Goal: Submit feedback/report problem

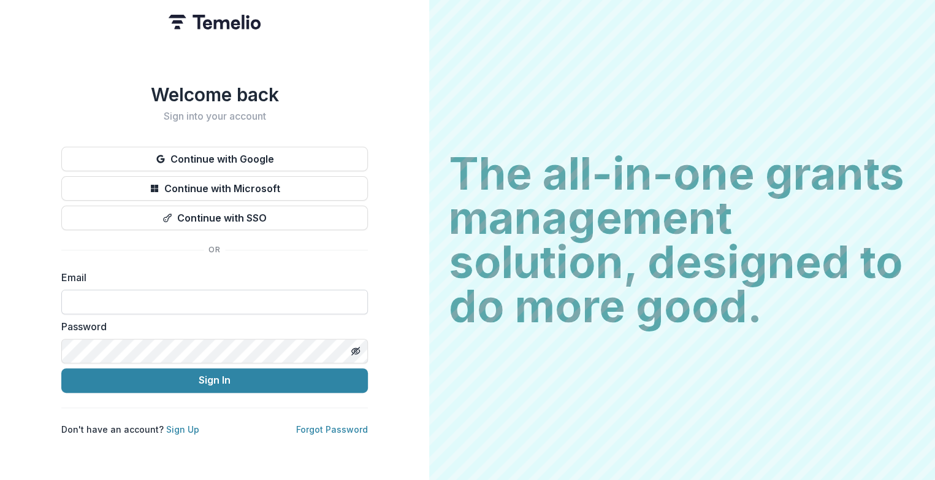
click at [106, 295] on input at bounding box center [214, 301] width 307 height 25
type input "**********"
click at [61, 368] on button "Sign In" at bounding box center [214, 380] width 307 height 25
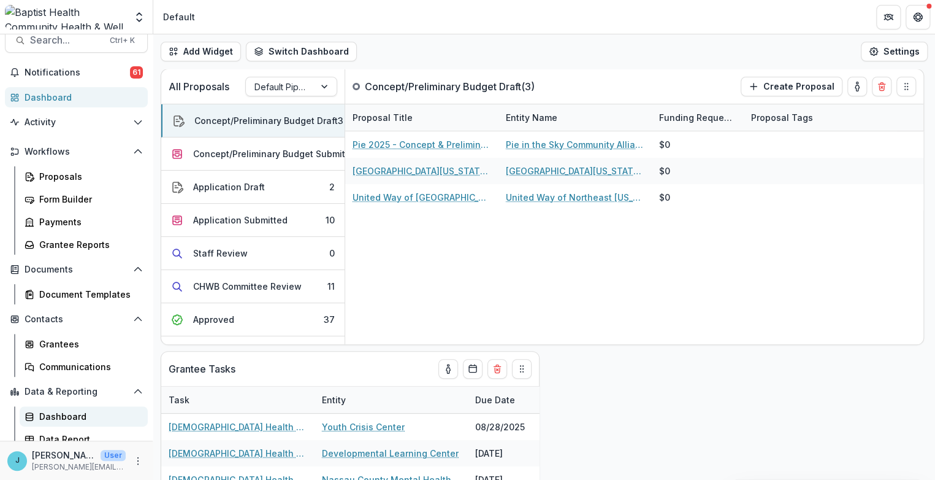
scroll to position [23, 0]
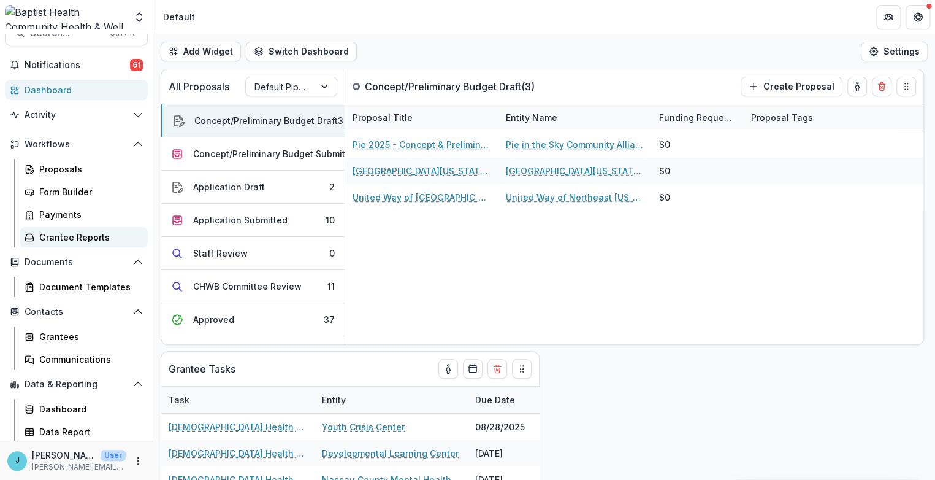
click at [77, 235] on div "Grantee Reports" at bounding box center [88, 237] width 99 height 13
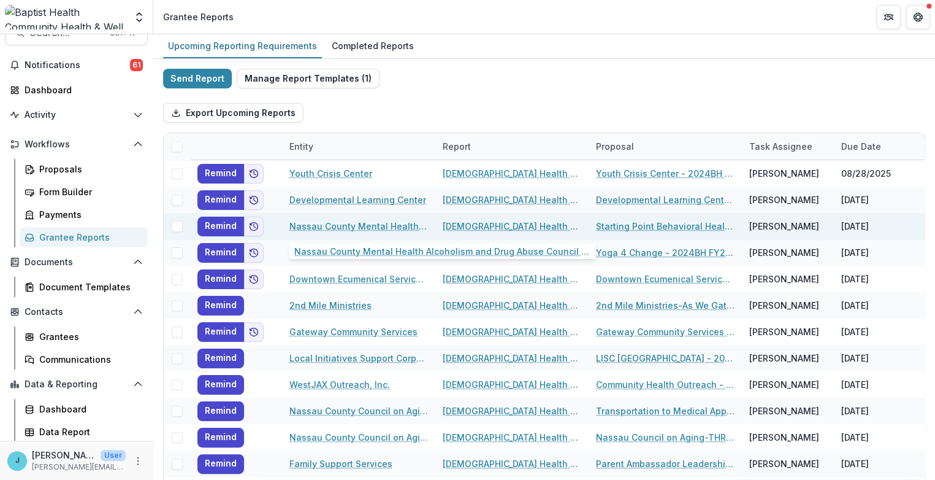
click at [311, 223] on link "Nassau County Mental Health Alcoholism and Drug Abuse Council inc" at bounding box center [358, 226] width 139 height 13
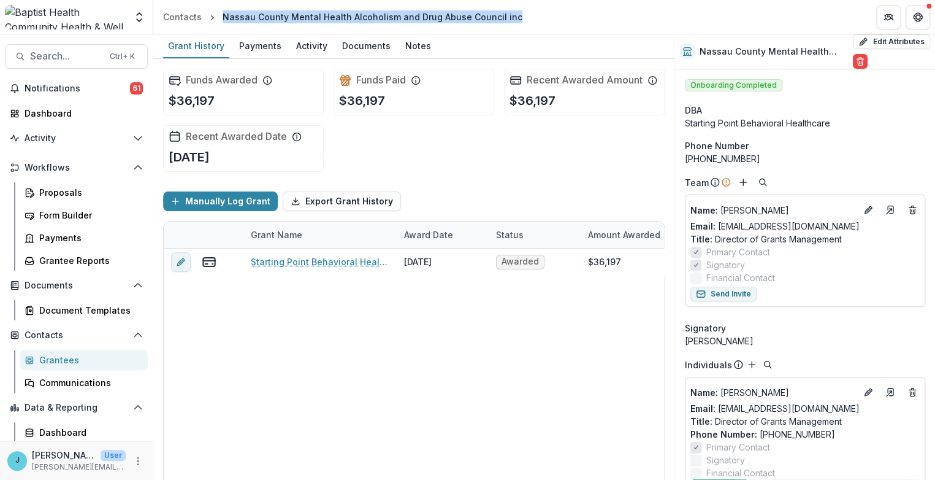
drag, startPoint x: 221, startPoint y: 13, endPoint x: 537, endPoint y: 23, distance: 315.3
click at [537, 23] on header "Contacts Nassau County Mental Health [MEDICAL_DATA] and Drug Abuse Council inc" at bounding box center [544, 17] width 782 height 34
copy div "Nassau County Mental Health Alcoholism and Drug Abuse Council inc"
click at [136, 462] on icon "More" at bounding box center [138, 461] width 10 height 10
click at [194, 415] on link "Help Center" at bounding box center [215, 413] width 131 height 20
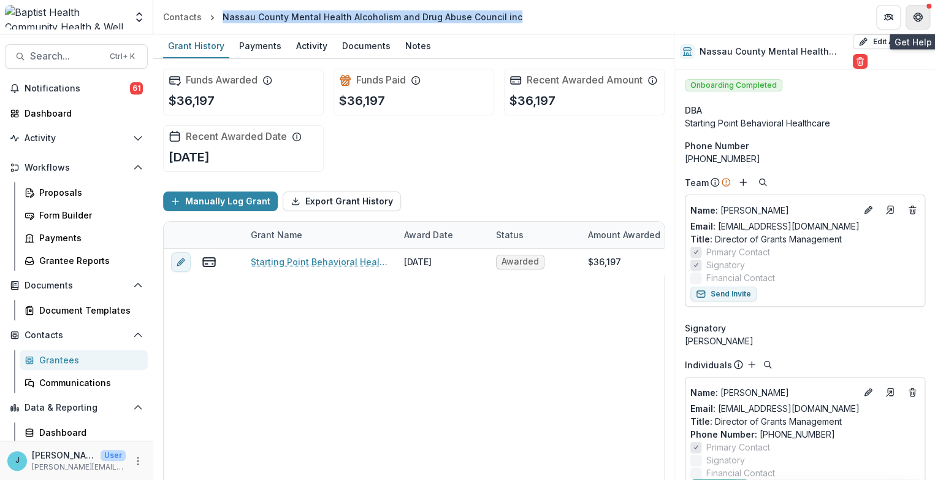
click at [921, 17] on icon "Get Help" at bounding box center [918, 17] width 10 height 10
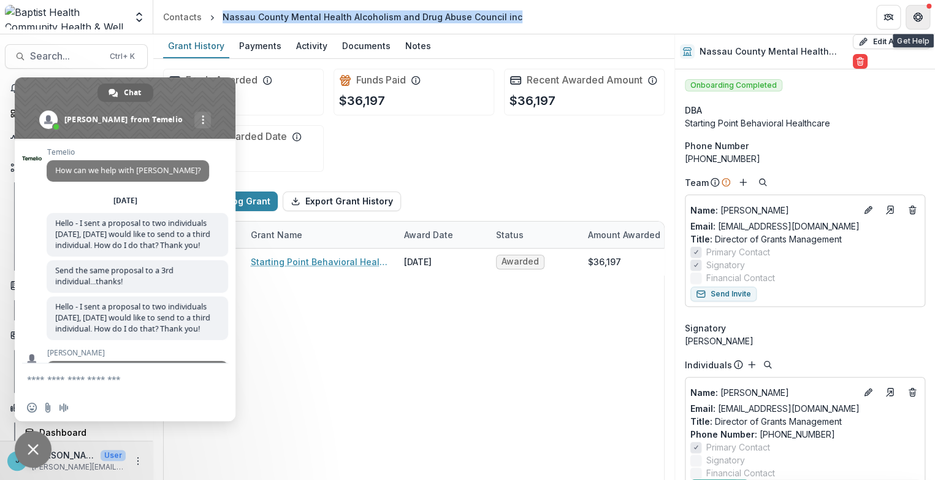
scroll to position [5365, 0]
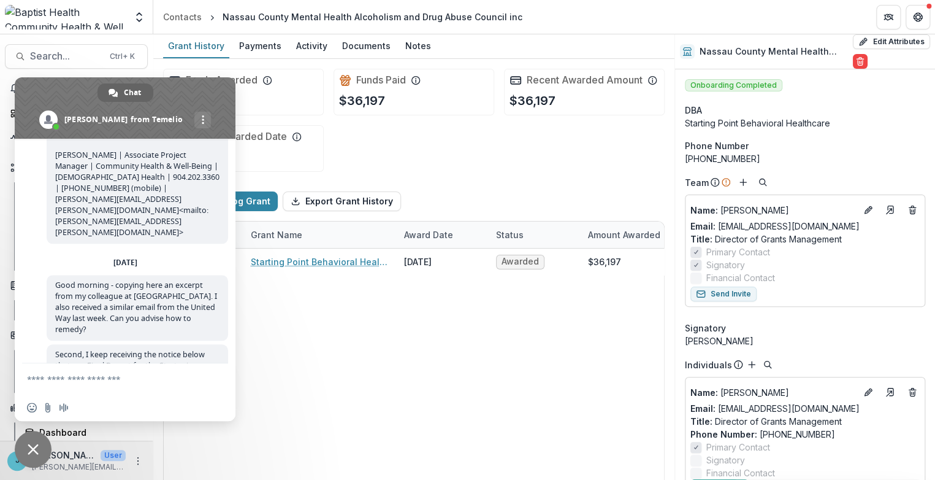
click at [42, 383] on textarea "Compose your message..." at bounding box center [113, 378] width 172 height 31
paste textarea "**********"
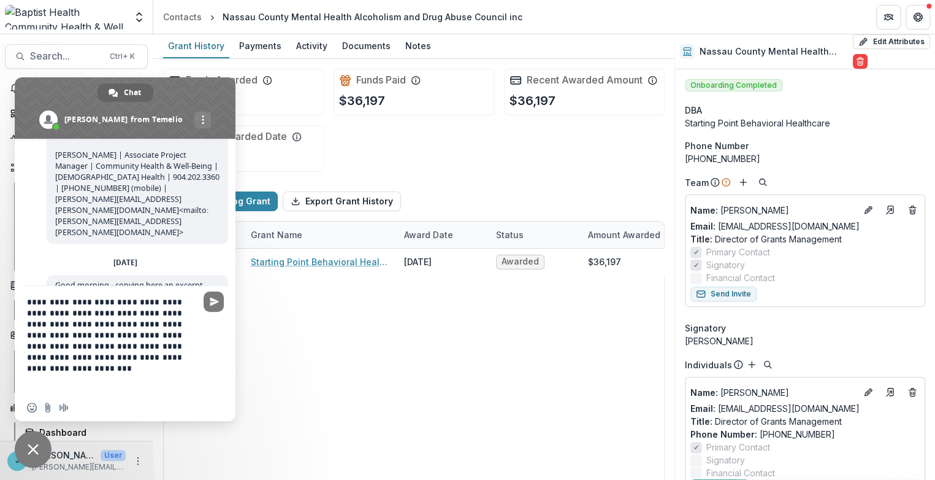
scroll to position [0, 0]
type textarea "**********"
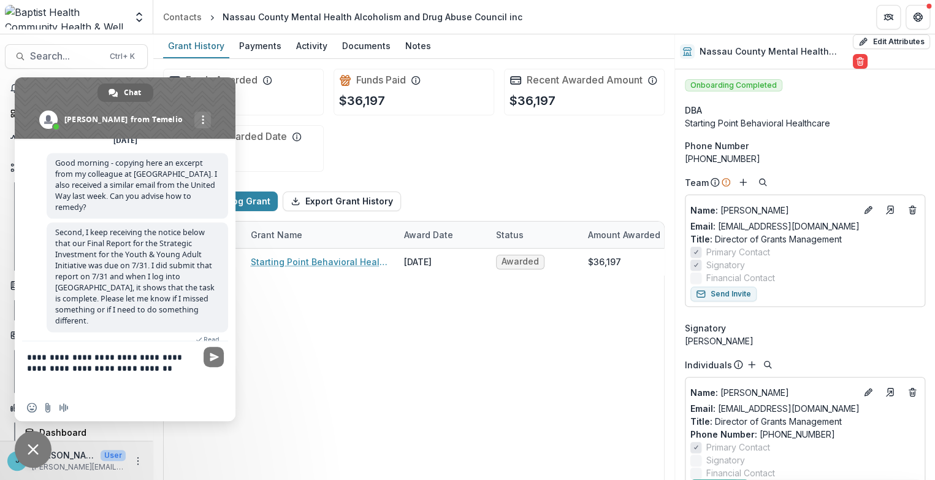
scroll to position [5490, 0]
type textarea "**********"
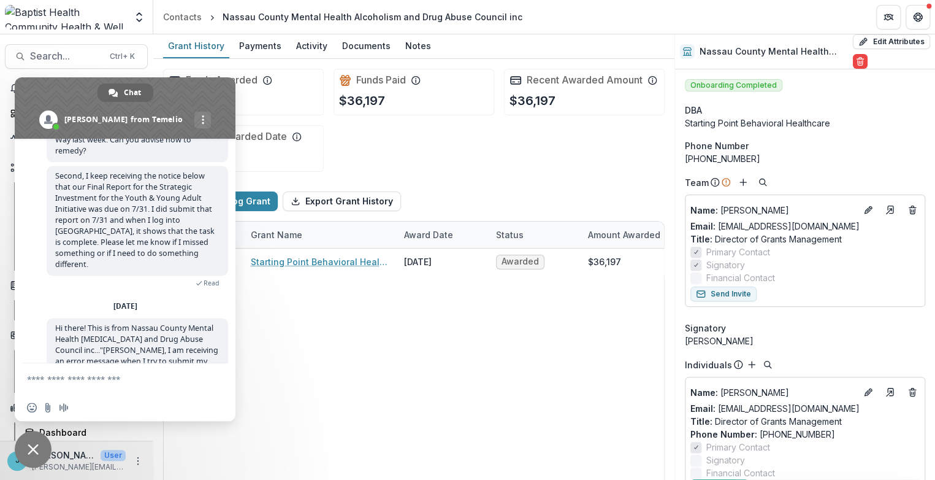
scroll to position [5525, 0]
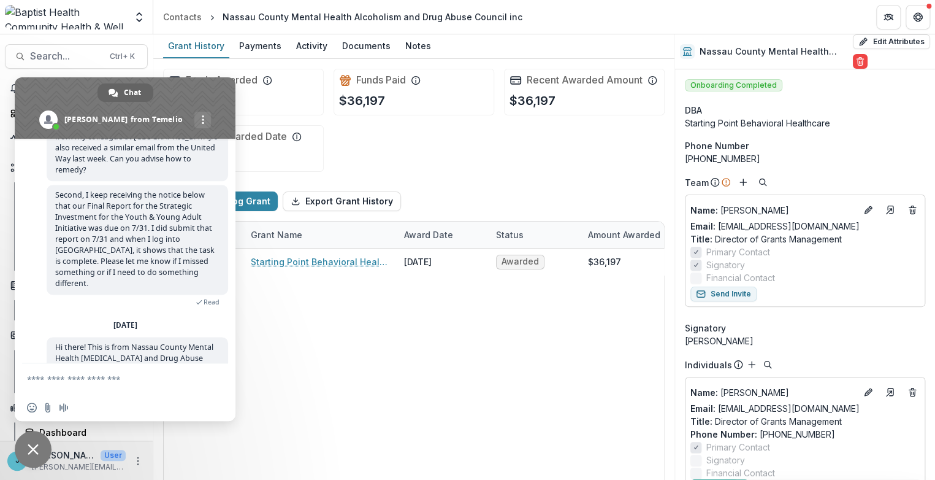
click at [717, 15] on header "Contacts Nassau County Mental Health [MEDICAL_DATA] and Drug Abuse Council inc" at bounding box center [544, 17] width 782 height 34
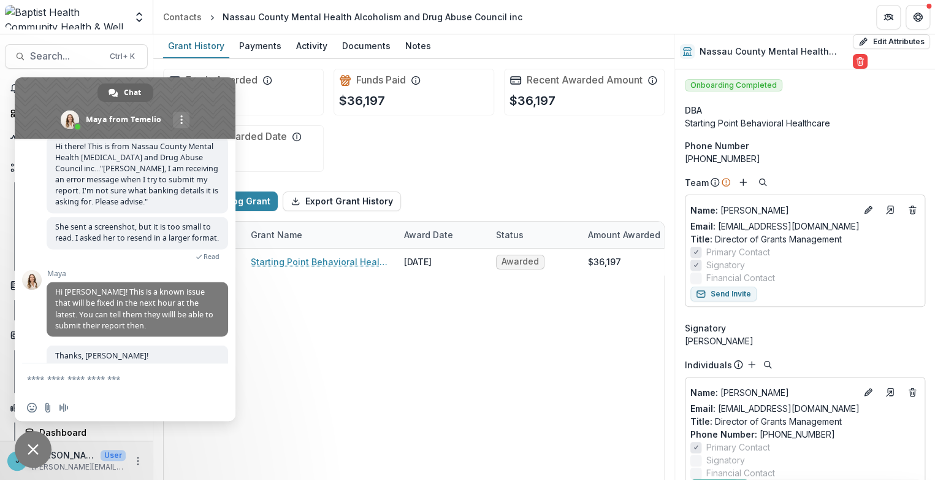
scroll to position [5737, 0]
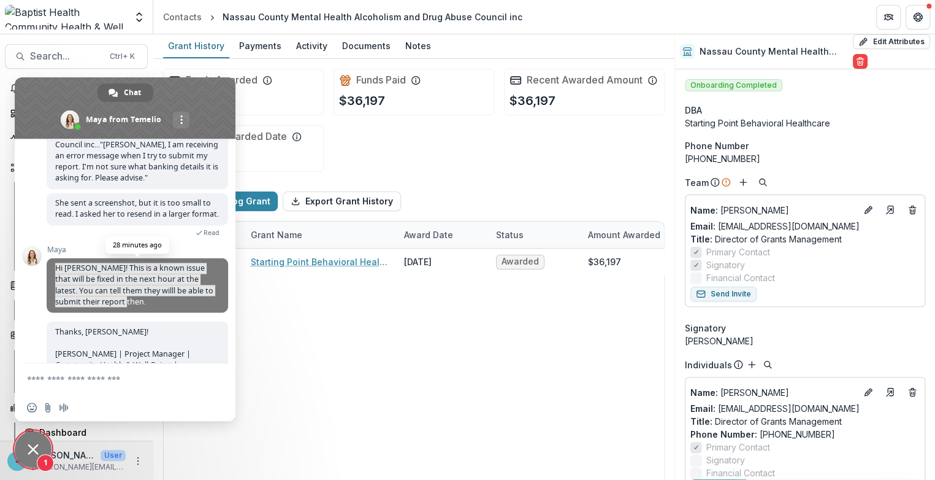
drag, startPoint x: 103, startPoint y: 202, endPoint x: 48, endPoint y: 170, distance: 63.2
click at [48, 258] on span "Hi [PERSON_NAME]! This is a known issue that will be fixed in the next hour at …" at bounding box center [137, 285] width 181 height 55
copy span "Hi [PERSON_NAME]! This is a known issue that will be fixed in the next hour at …"
